Goal: Browse casually: Explore the website without a specific task or goal

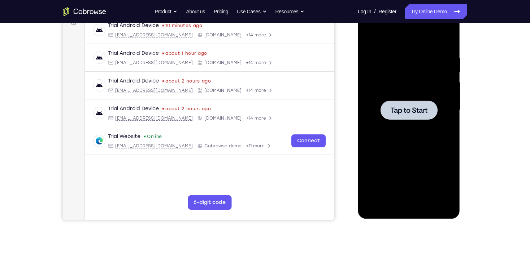
click at [417, 105] on div at bounding box center [408, 110] width 57 height 19
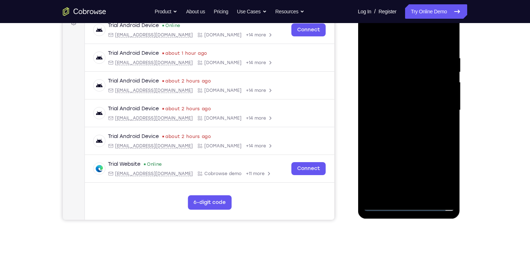
click at [410, 207] on div at bounding box center [408, 110] width 91 height 202
drag, startPoint x: 439, startPoint y: 179, endPoint x: 571, endPoint y: 105, distance: 152.2
click at [439, 179] on div at bounding box center [408, 110] width 91 height 202
drag, startPoint x: 400, startPoint y: 42, endPoint x: 390, endPoint y: 29, distance: 15.4
click at [400, 42] on div at bounding box center [408, 110] width 91 height 202
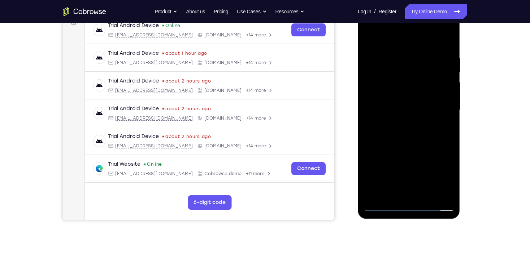
click at [437, 106] on div at bounding box center [408, 110] width 91 height 202
click at [415, 196] on div at bounding box center [408, 110] width 91 height 202
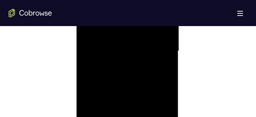
scroll to position [419, 0]
click at [132, 75] on div at bounding box center [127, 82] width 91 height 202
click at [131, 81] on div at bounding box center [127, 82] width 91 height 202
click at [138, 105] on div at bounding box center [127, 82] width 91 height 202
click at [128, 112] on div at bounding box center [127, 82] width 91 height 202
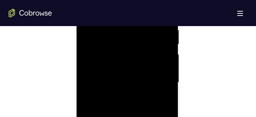
scroll to position [505, 0]
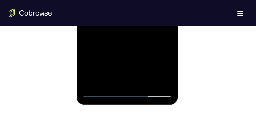
drag, startPoint x: 141, startPoint y: 46, endPoint x: 143, endPoint y: 28, distance: 17.7
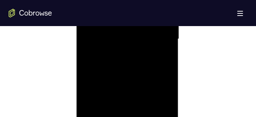
scroll to position [462, 0]
click at [167, 48] on div at bounding box center [127, 39] width 91 height 202
click at [168, 48] on div at bounding box center [127, 39] width 91 height 202
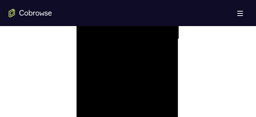
click at [167, 48] on div at bounding box center [127, 39] width 91 height 202
drag, startPoint x: 149, startPoint y: 87, endPoint x: 149, endPoint y: 50, distance: 36.8
click at [149, 50] on div at bounding box center [127, 39] width 91 height 202
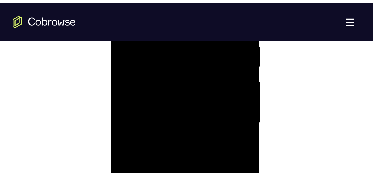
scroll to position [448, 0]
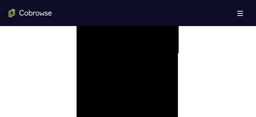
click at [138, 92] on div at bounding box center [127, 53] width 91 height 202
click at [128, 44] on div at bounding box center [127, 53] width 91 height 202
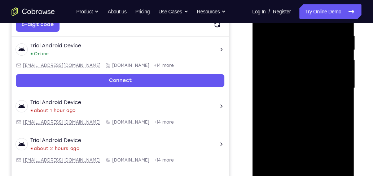
scroll to position [35, 0]
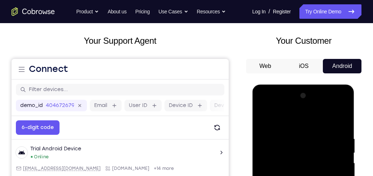
drag, startPoint x: 270, startPoint y: 123, endPoint x: 273, endPoint y: 92, distance: 31.1
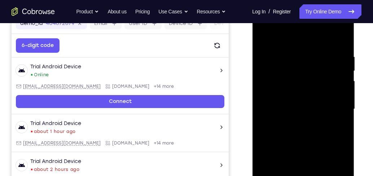
scroll to position [117, 0]
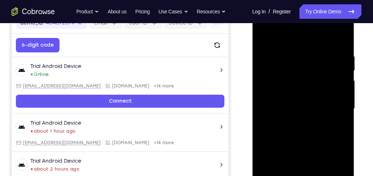
click at [337, 80] on div at bounding box center [303, 109] width 91 height 202
click at [344, 76] on div at bounding box center [303, 109] width 91 height 202
click at [342, 78] on div at bounding box center [303, 109] width 91 height 202
click at [269, 105] on div at bounding box center [303, 109] width 91 height 202
click at [332, 90] on div at bounding box center [303, 109] width 91 height 202
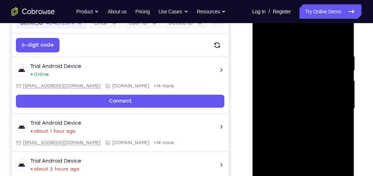
click at [344, 94] on div at bounding box center [303, 109] width 91 height 202
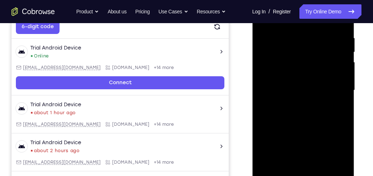
scroll to position [159, 0]
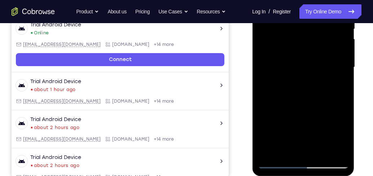
click at [341, 94] on div at bounding box center [303, 67] width 91 height 202
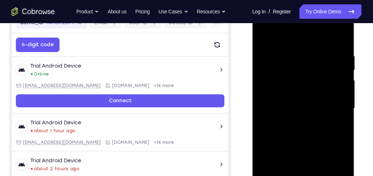
scroll to position [117, 0]
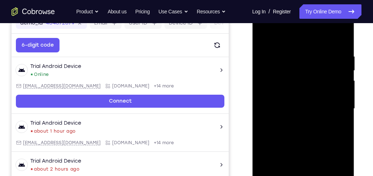
drag, startPoint x: 341, startPoint y: 135, endPoint x: 341, endPoint y: 95, distance: 40.8
click at [341, 95] on div at bounding box center [303, 109] width 91 height 202
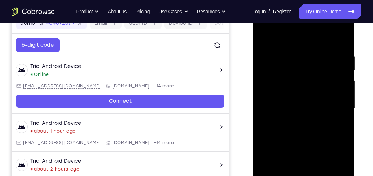
click at [341, 95] on div at bounding box center [303, 109] width 91 height 202
click at [339, 39] on div at bounding box center [303, 109] width 91 height 202
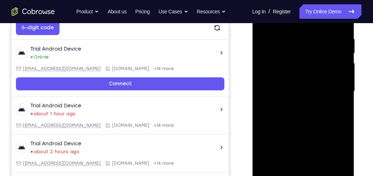
scroll to position [97, 0]
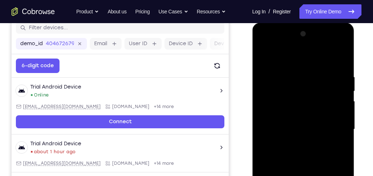
drag, startPoint x: 310, startPoint y: 98, endPoint x: 309, endPoint y: 186, distance: 88.1
click at [309, 186] on div at bounding box center [303, 129] width 91 height 202
drag, startPoint x: 310, startPoint y: 61, endPoint x: 312, endPoint y: 161, distance: 100.0
click at [312, 161] on div at bounding box center [303, 129] width 91 height 202
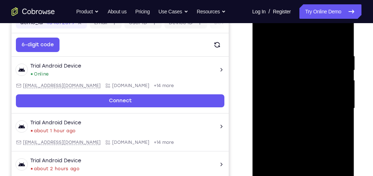
scroll to position [159, 0]
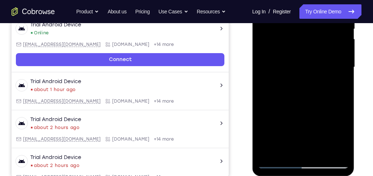
click at [340, 95] on div at bounding box center [303, 67] width 91 height 202
click at [343, 98] on div at bounding box center [303, 67] width 91 height 202
drag, startPoint x: 328, startPoint y: 117, endPoint x: 324, endPoint y: 40, distance: 76.6
click at [324, 42] on div at bounding box center [303, 67] width 91 height 202
drag, startPoint x: 321, startPoint y: 110, endPoint x: 315, endPoint y: 45, distance: 65.2
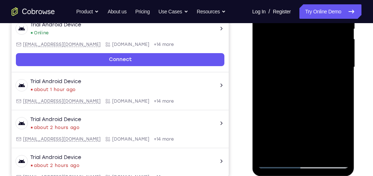
click at [315, 45] on div at bounding box center [303, 67] width 91 height 202
drag, startPoint x: 323, startPoint y: 102, endPoint x: 315, endPoint y: 44, distance: 58.0
click at [315, 44] on div at bounding box center [303, 67] width 91 height 202
click at [343, 73] on div at bounding box center [303, 67] width 91 height 202
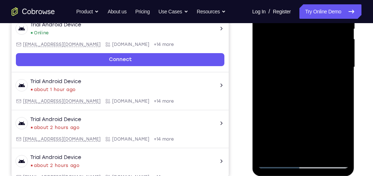
click at [343, 73] on div at bounding box center [303, 67] width 91 height 202
drag, startPoint x: 321, startPoint y: 105, endPoint x: 321, endPoint y: 32, distance: 73.3
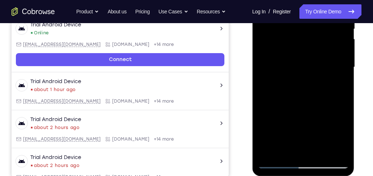
click at [321, 32] on div at bounding box center [303, 67] width 91 height 202
drag, startPoint x: 321, startPoint y: 77, endPoint x: 319, endPoint y: 31, distance: 45.9
click at [319, 31] on div at bounding box center [303, 67] width 91 height 202
drag, startPoint x: 320, startPoint y: 104, endPoint x: 320, endPoint y: 40, distance: 63.9
click at [320, 40] on div at bounding box center [303, 67] width 91 height 202
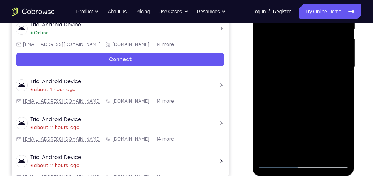
drag, startPoint x: 323, startPoint y: 116, endPoint x: 319, endPoint y: 51, distance: 65.1
click at [319, 51] on div at bounding box center [303, 67] width 91 height 202
click at [343, 107] on div at bounding box center [303, 67] width 91 height 202
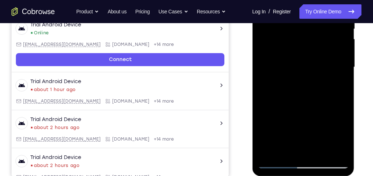
drag, startPoint x: 313, startPoint y: 106, endPoint x: 312, endPoint y: 23, distance: 82.3
click at [312, 23] on div at bounding box center [303, 67] width 91 height 202
drag, startPoint x: 315, startPoint y: 103, endPoint x: 316, endPoint y: 50, distance: 52.7
click at [317, 36] on div at bounding box center [303, 67] width 91 height 202
click at [346, 99] on div at bounding box center [303, 67] width 91 height 202
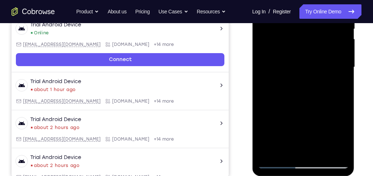
click at [263, 95] on div at bounding box center [303, 67] width 91 height 202
click at [345, 97] on div at bounding box center [303, 67] width 91 height 202
drag, startPoint x: 337, startPoint y: 109, endPoint x: 333, endPoint y: 50, distance: 59.3
click at [333, 50] on div at bounding box center [303, 67] width 91 height 202
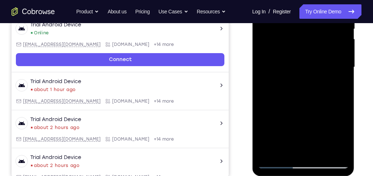
drag, startPoint x: 324, startPoint y: 91, endPoint x: 324, endPoint y: 55, distance: 36.5
click at [324, 55] on div at bounding box center [303, 67] width 91 height 202
drag, startPoint x: 322, startPoint y: 104, endPoint x: 314, endPoint y: 49, distance: 55.4
click at [314, 49] on div at bounding box center [303, 67] width 91 height 202
drag, startPoint x: 317, startPoint y: 60, endPoint x: 317, endPoint y: 44, distance: 15.9
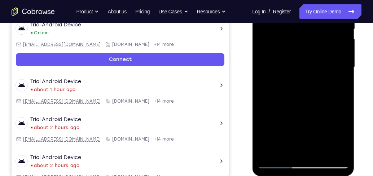
click at [317, 44] on div at bounding box center [303, 67] width 91 height 202
drag, startPoint x: 334, startPoint y: 111, endPoint x: 331, endPoint y: 51, distance: 60.3
click at [331, 51] on div at bounding box center [303, 67] width 91 height 202
drag, startPoint x: 324, startPoint y: 108, endPoint x: 324, endPoint y: 75, distance: 32.5
click at [324, 75] on div at bounding box center [303, 67] width 91 height 202
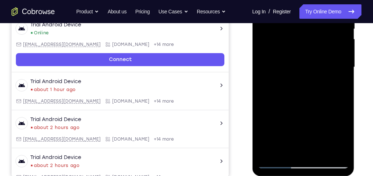
drag, startPoint x: 336, startPoint y: 104, endPoint x: 333, endPoint y: 83, distance: 20.7
click at [333, 83] on div at bounding box center [303, 67] width 91 height 202
drag, startPoint x: 326, startPoint y: 96, endPoint x: 319, endPoint y: 56, distance: 39.9
click at [319, 56] on div at bounding box center [303, 67] width 91 height 202
click at [276, 119] on div at bounding box center [303, 67] width 91 height 202
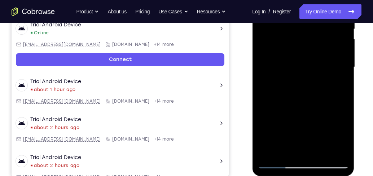
drag, startPoint x: 318, startPoint y: 128, endPoint x: 312, endPoint y: 91, distance: 38.0
click at [312, 91] on div at bounding box center [303, 67] width 91 height 202
drag, startPoint x: 324, startPoint y: 121, endPoint x: 318, endPoint y: 98, distance: 23.8
click at [318, 98] on div at bounding box center [303, 67] width 91 height 202
drag, startPoint x: 309, startPoint y: 115, endPoint x: 307, endPoint y: 56, distance: 58.9
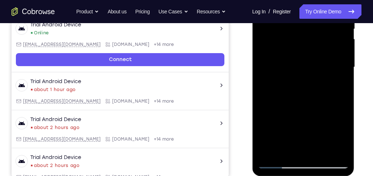
click at [307, 56] on div at bounding box center [303, 67] width 91 height 202
drag, startPoint x: 318, startPoint y: 80, endPoint x: 314, endPoint y: 32, distance: 48.5
click at [314, 32] on div at bounding box center [303, 67] width 91 height 202
drag, startPoint x: 313, startPoint y: 55, endPoint x: 322, endPoint y: 62, distance: 11.6
click at [322, 62] on div at bounding box center [303, 67] width 91 height 202
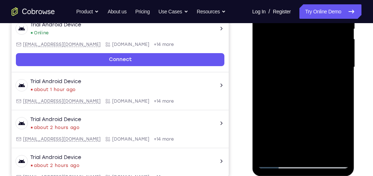
drag, startPoint x: 305, startPoint y: 47, endPoint x: 312, endPoint y: 117, distance: 71.0
click at [312, 117] on div at bounding box center [303, 67] width 91 height 202
drag, startPoint x: 302, startPoint y: 57, endPoint x: 304, endPoint y: 86, distance: 29.7
click at [304, 86] on div at bounding box center [303, 67] width 91 height 202
drag, startPoint x: 303, startPoint y: 82, endPoint x: 304, endPoint y: 120, distance: 37.5
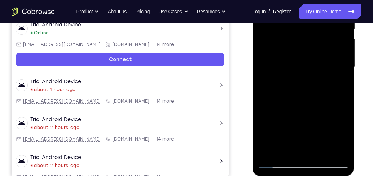
click at [304, 120] on div at bounding box center [303, 67] width 91 height 202
drag, startPoint x: 318, startPoint y: 57, endPoint x: 313, endPoint y: 113, distance: 56.5
click at [313, 113] on div at bounding box center [303, 67] width 91 height 202
